Goal: Find specific page/section: Find specific page/section

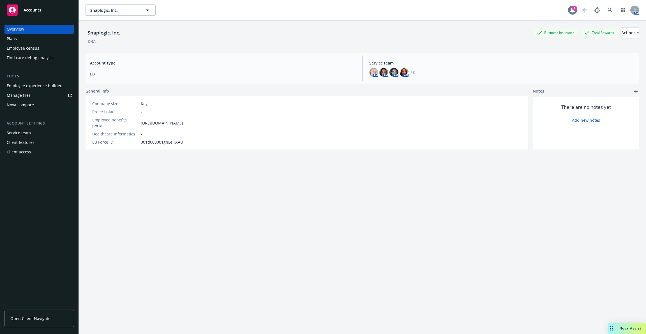
click at [570, 11] on icon at bounding box center [572, 10] width 6 height 6
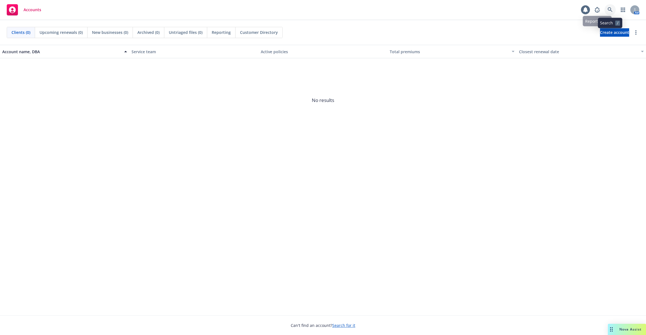
click at [610, 7] on icon at bounding box center [609, 9] width 5 height 5
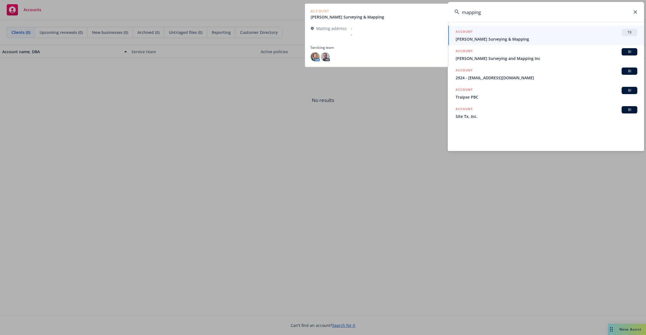
type input "mapping"
